Goal: Information Seeking & Learning: Learn about a topic

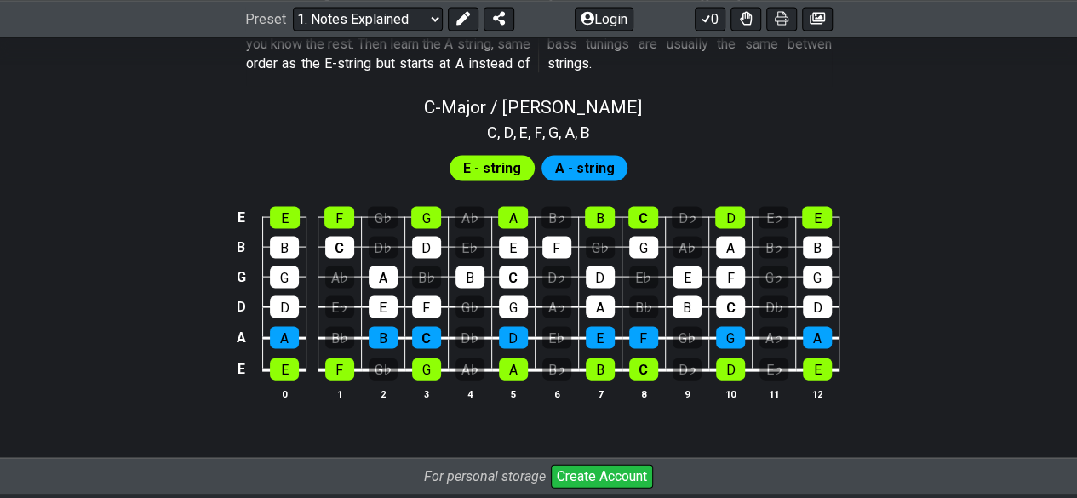
scroll to position [1651, 0]
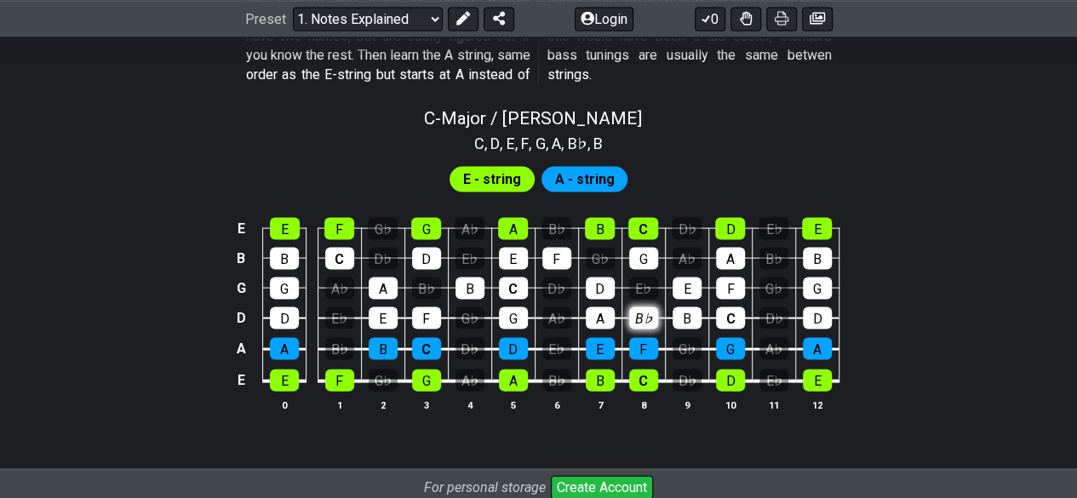
click at [630, 309] on div "B♭" at bounding box center [643, 318] width 29 height 22
click at [647, 286] on div "E♭" at bounding box center [643, 289] width 29 height 22
click at [580, 253] on td "G♭" at bounding box center [599, 243] width 43 height 30
click at [598, 251] on div "G♭" at bounding box center [600, 259] width 29 height 22
click at [577, 243] on td "F" at bounding box center [556, 243] width 43 height 30
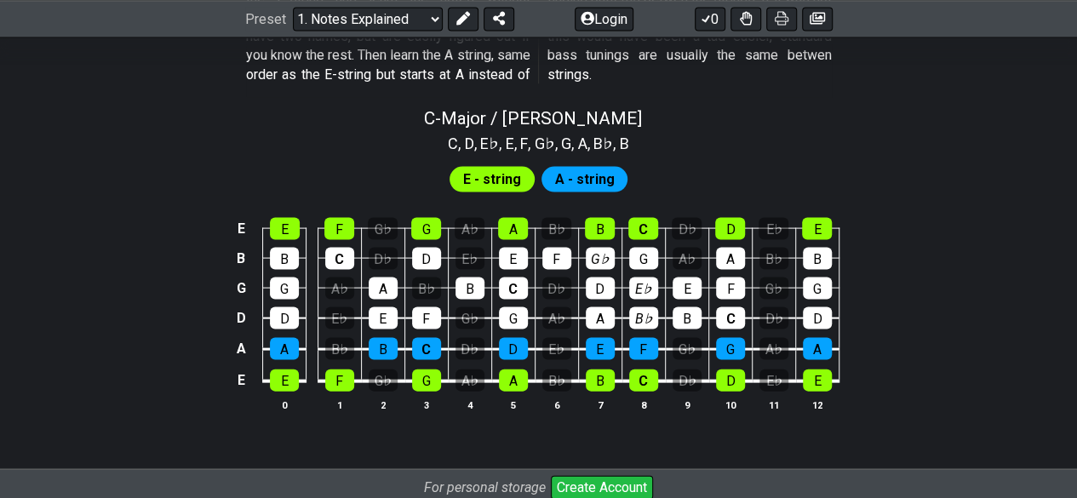
click at [571, 238] on td "F" at bounding box center [556, 243] width 43 height 30
click at [565, 234] on div "B♭" at bounding box center [557, 229] width 30 height 22
click at [606, 230] on div "B" at bounding box center [600, 229] width 30 height 22
click at [536, 266] on td "D♭" at bounding box center [556, 273] width 43 height 30
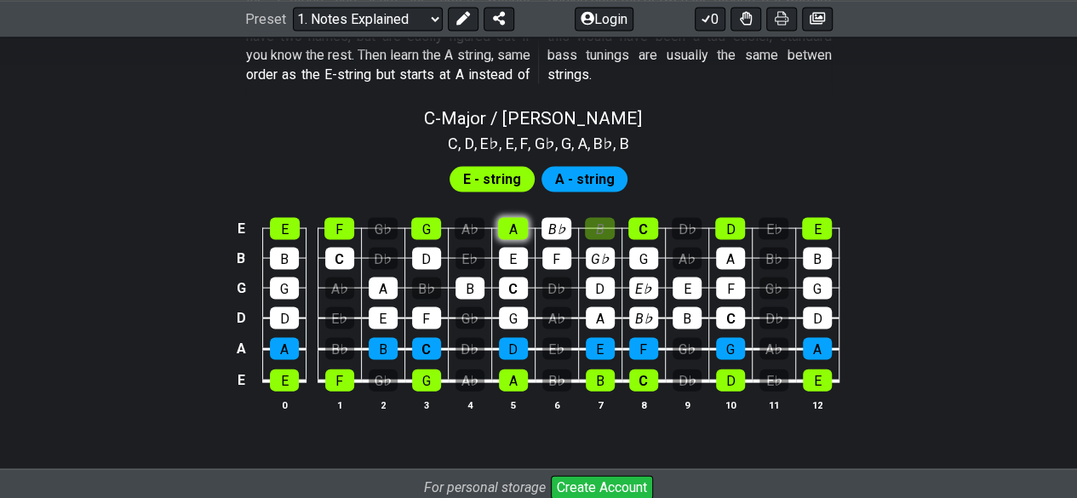
click at [518, 234] on div "A" at bounding box center [513, 229] width 30 height 22
click at [518, 260] on div "E" at bounding box center [513, 259] width 29 height 22
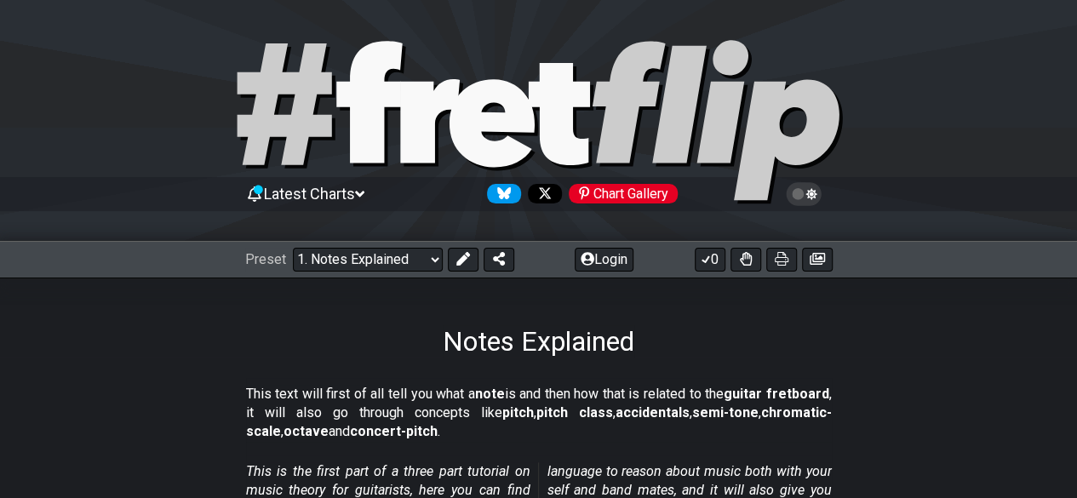
click at [964, 300] on div "Notes Explained" at bounding box center [538, 318] width 1077 height 80
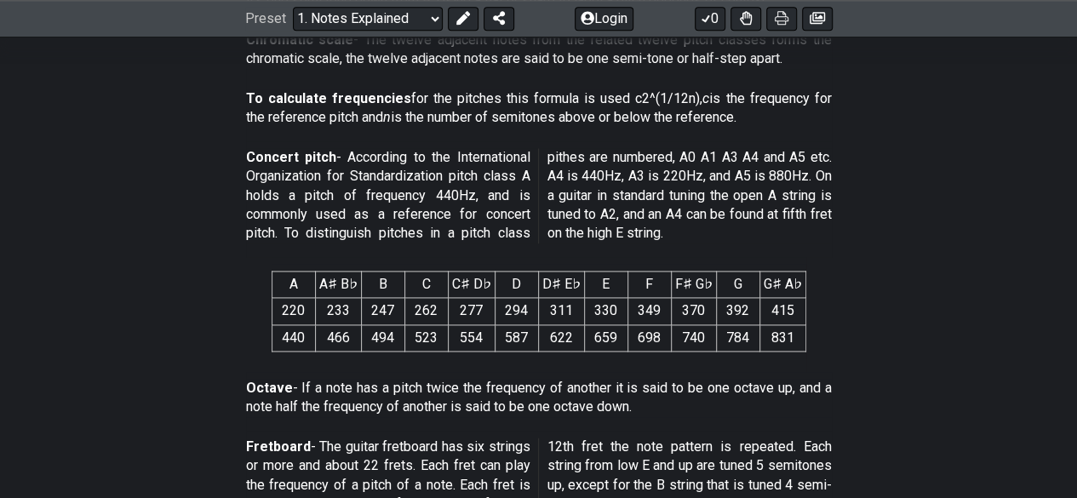
scroll to position [1056, 0]
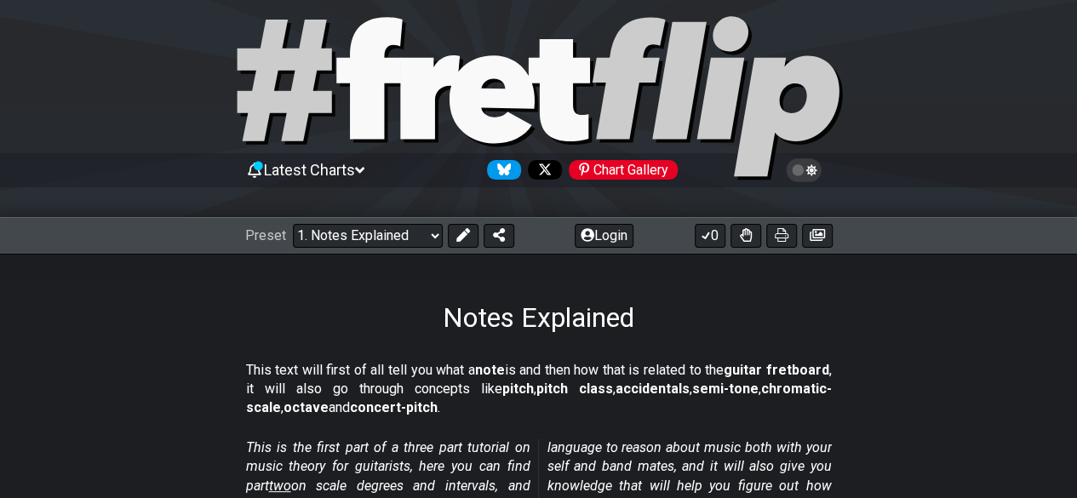
scroll to position [30, 0]
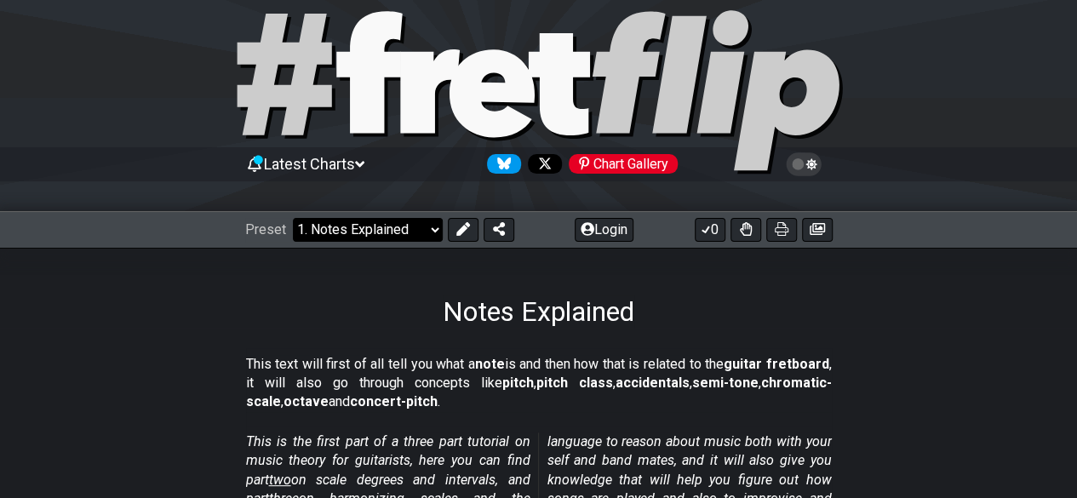
click at [392, 226] on select "Welcome to #fretflip! Initial Preset Custom Preset Minor Pentatonic Major Penta…" at bounding box center [368, 230] width 150 height 24
click at [475, 280] on div "Notes Explained" at bounding box center [538, 288] width 1077 height 80
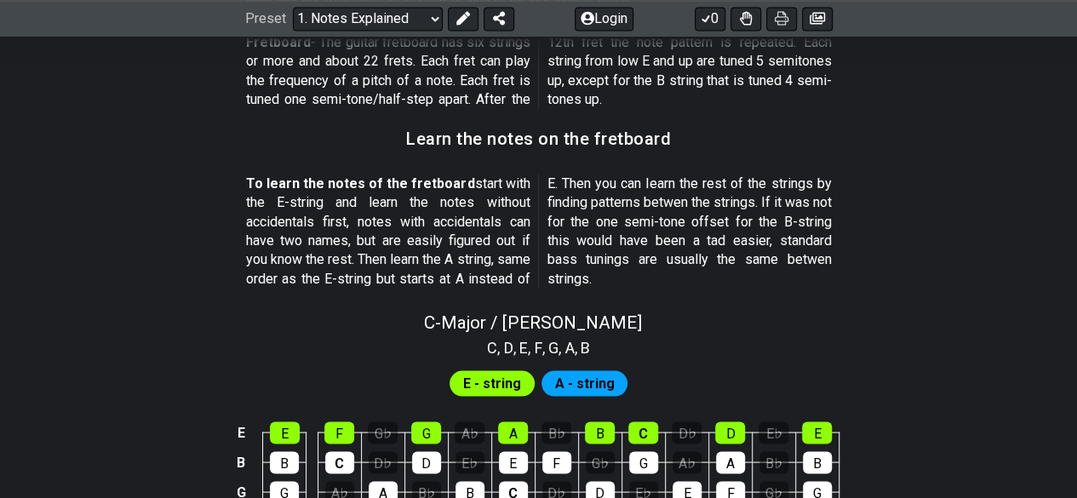
scroll to position [1437, 0]
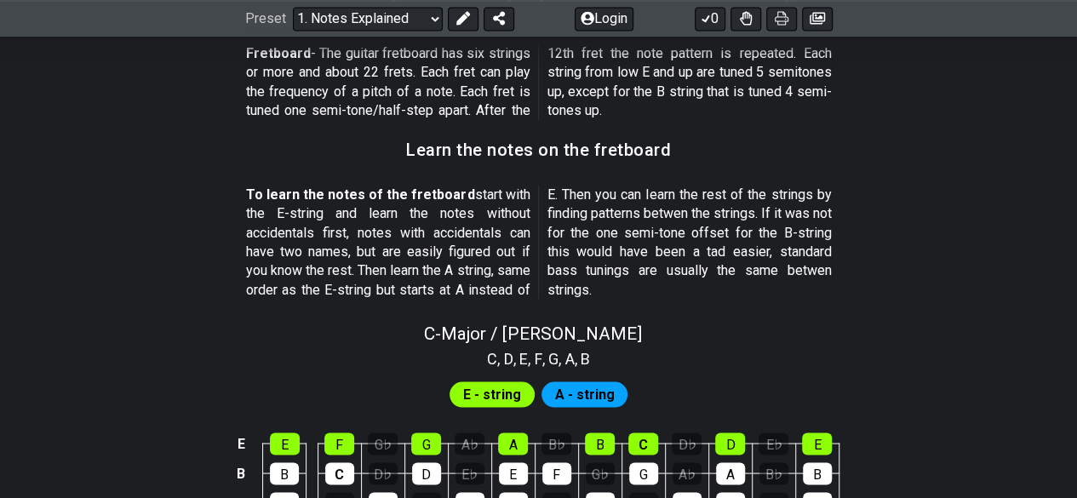
click at [520, 93] on p "Fretboard - The guitar fretboard has six strings or more and about 22 frets. Ea…" at bounding box center [539, 82] width 586 height 77
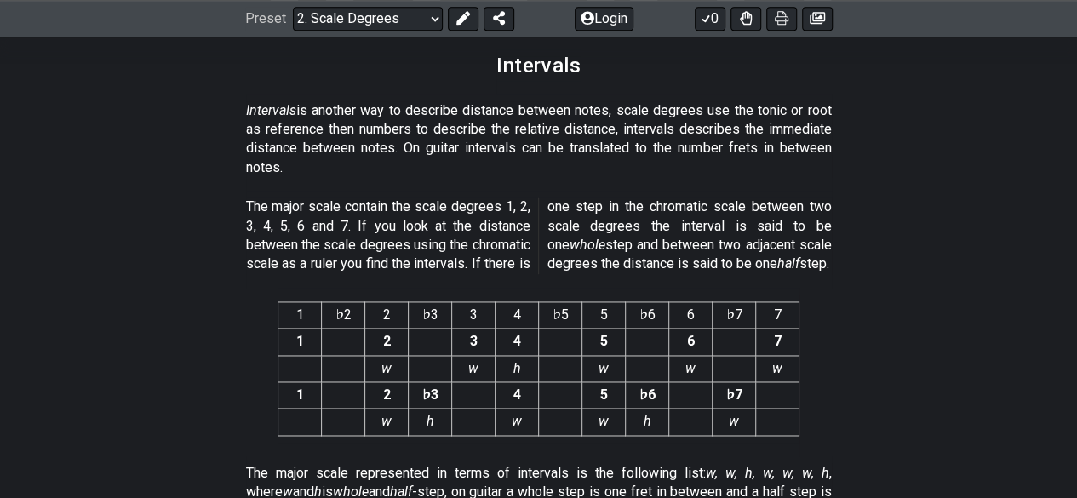
scroll to position [4549, 0]
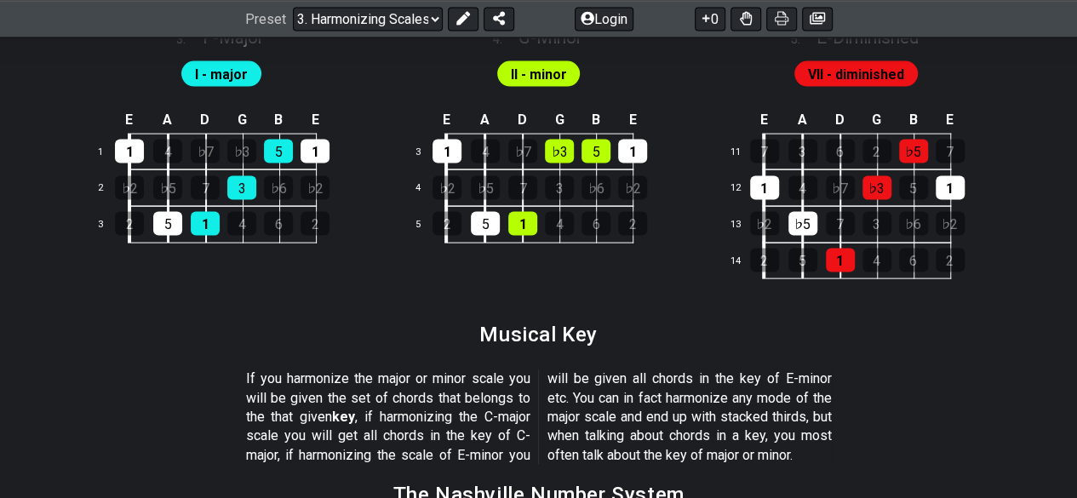
scroll to position [2180, 0]
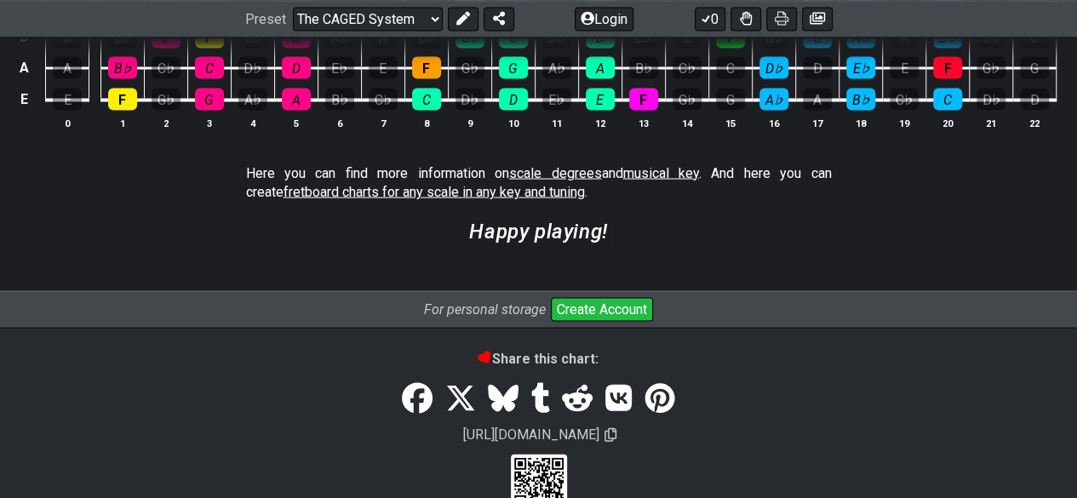
scroll to position [4889, 0]
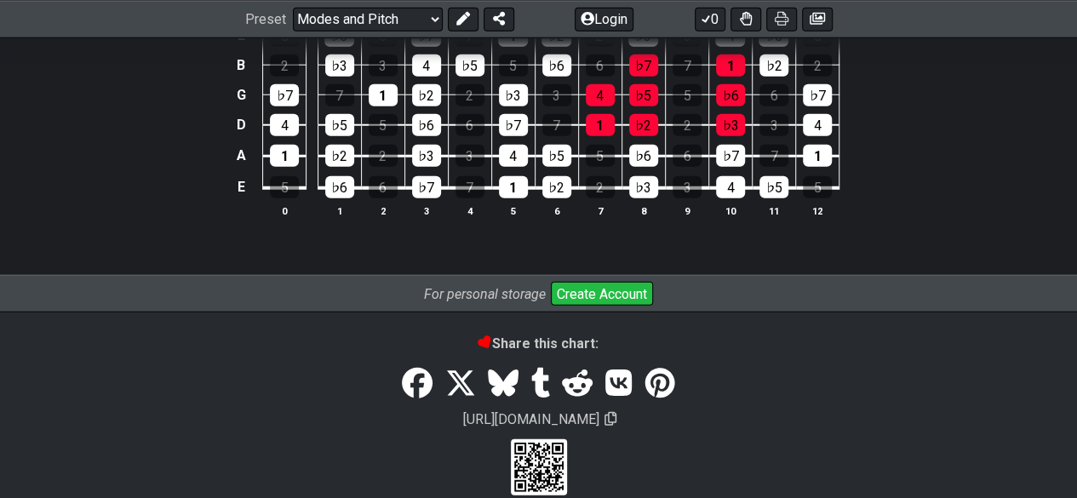
scroll to position [2221, 0]
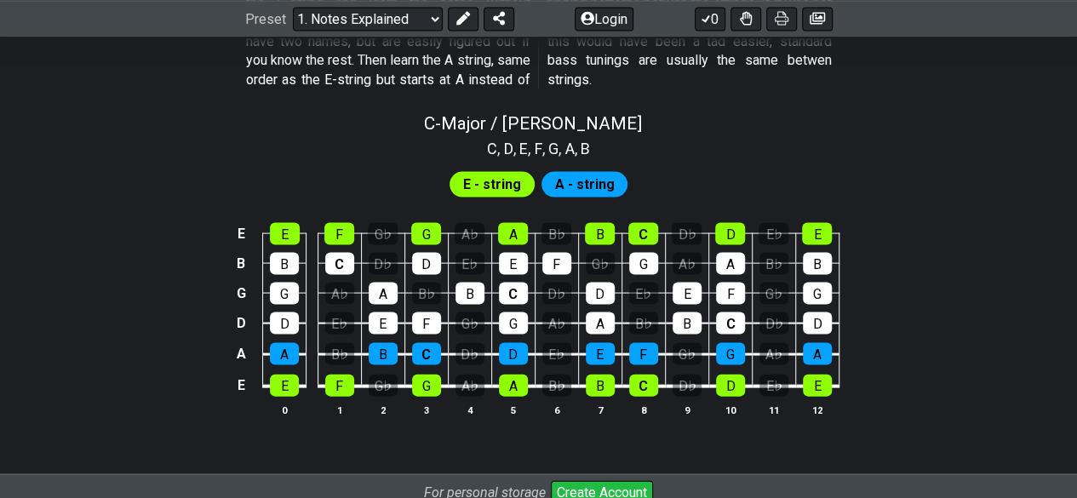
scroll to position [1692, 0]
